Goal: Task Accomplishment & Management: Complete application form

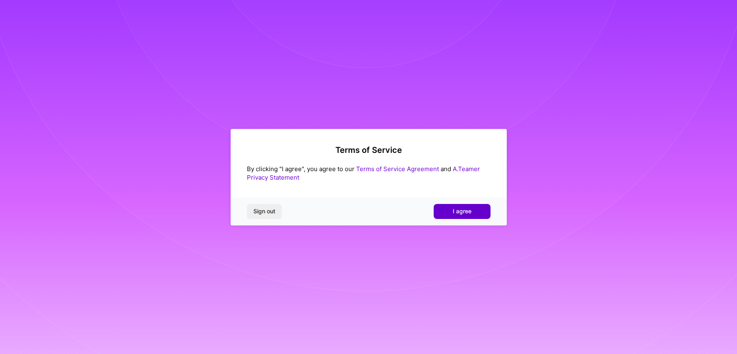
click at [467, 207] on span "I agree" at bounding box center [462, 211] width 19 height 8
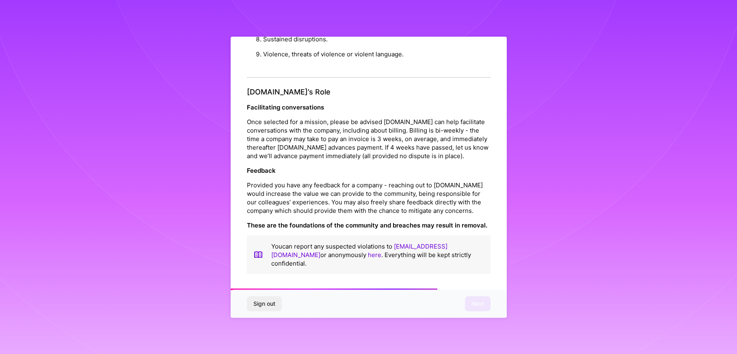
scroll to position [869, 0]
click at [475, 304] on span "Next" at bounding box center [477, 304] width 13 height 8
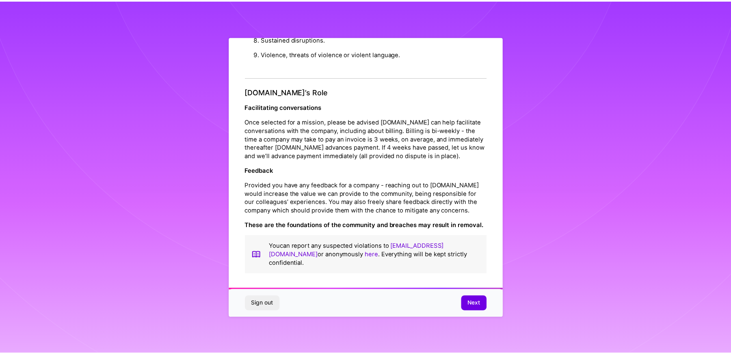
scroll to position [0, 0]
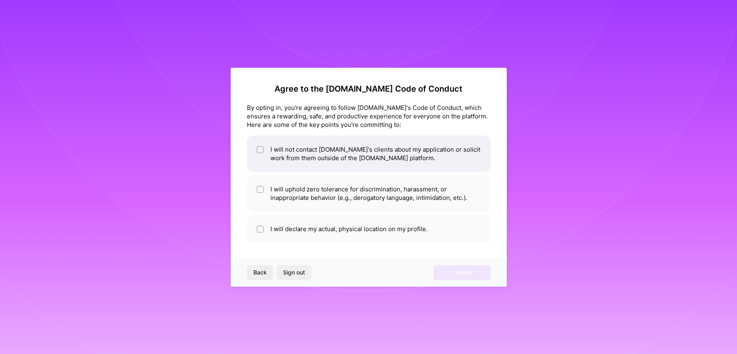
click at [277, 151] on li "I will not contact [DOMAIN_NAME]'s clients about my application or solicit work…" at bounding box center [369, 154] width 244 height 37
checkbox input "true"
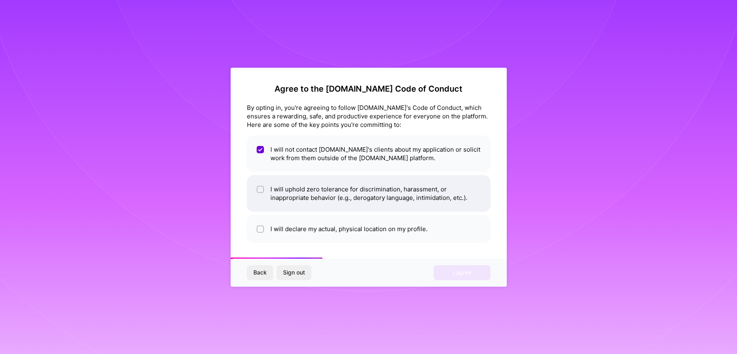
click at [279, 194] on li "I will uphold zero tolerance for discrimination, harassment, or inappropriate b…" at bounding box center [369, 193] width 244 height 37
checkbox input "true"
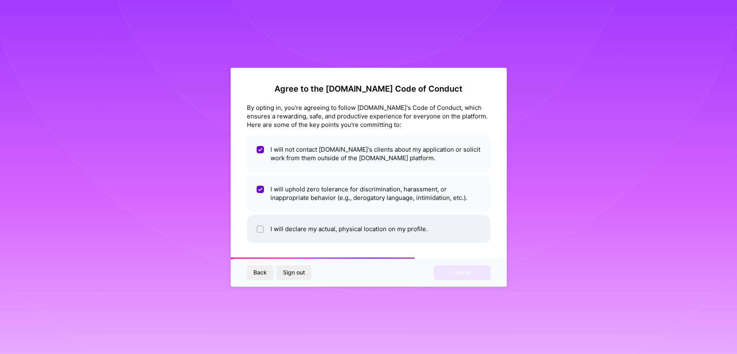
click at [283, 228] on li "I will declare my actual, physical location on my profile." at bounding box center [369, 229] width 244 height 28
checkbox input "true"
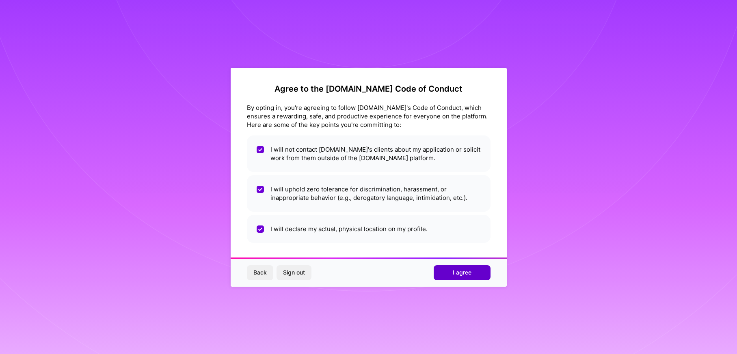
click at [468, 278] on button "I agree" at bounding box center [461, 272] width 57 height 15
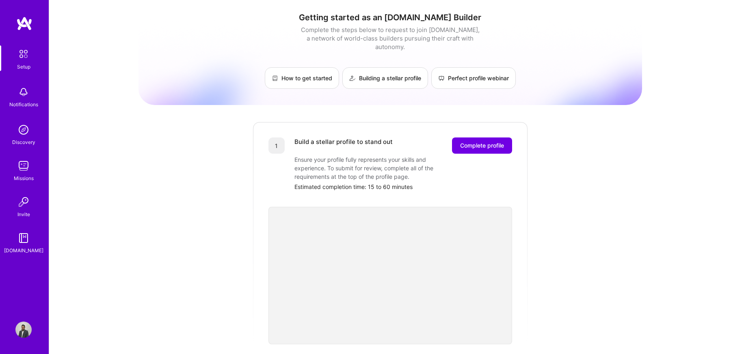
click at [20, 328] on img at bounding box center [23, 330] width 16 height 16
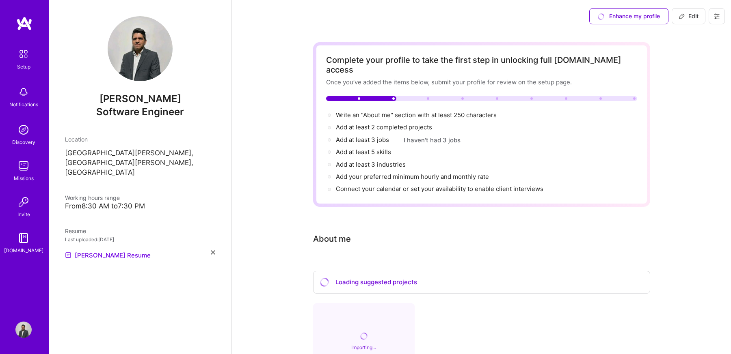
click at [24, 25] on img at bounding box center [24, 23] width 16 height 15
click at [22, 60] on img at bounding box center [23, 53] width 17 height 17
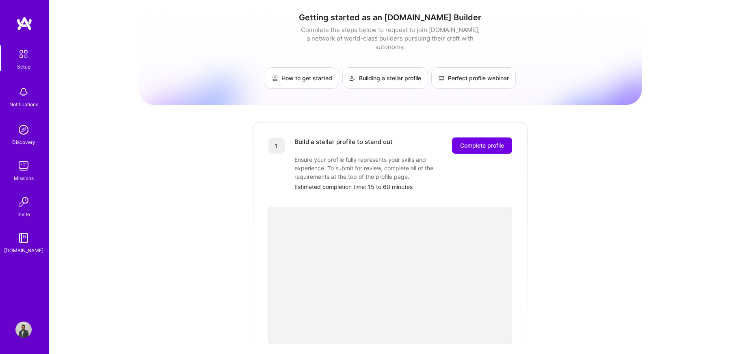
click at [31, 177] on div "Missions" at bounding box center [24, 178] width 20 height 9
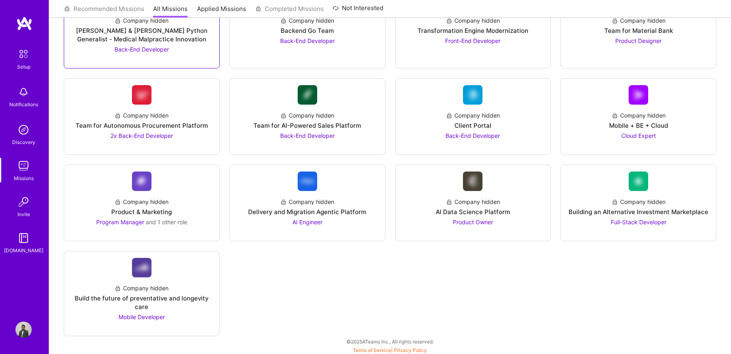
scroll to position [899, 0]
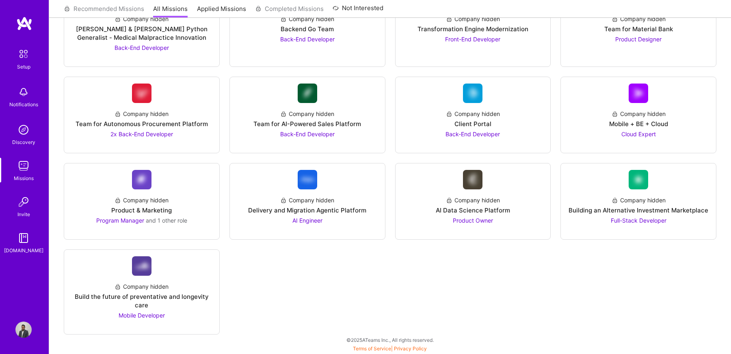
click at [20, 203] on img at bounding box center [23, 202] width 16 height 16
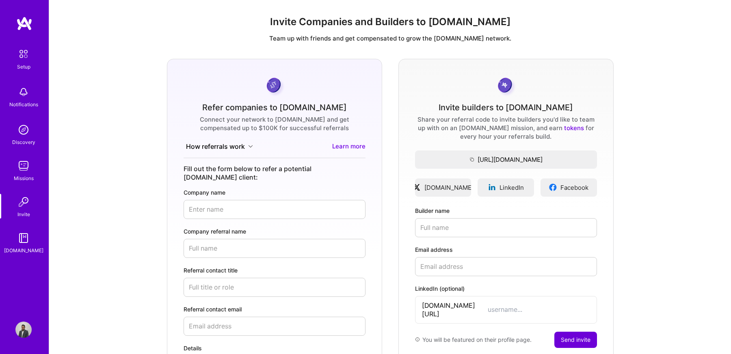
click at [29, 56] on img at bounding box center [23, 53] width 17 height 17
